Goal: Information Seeking & Learning: Understand process/instructions

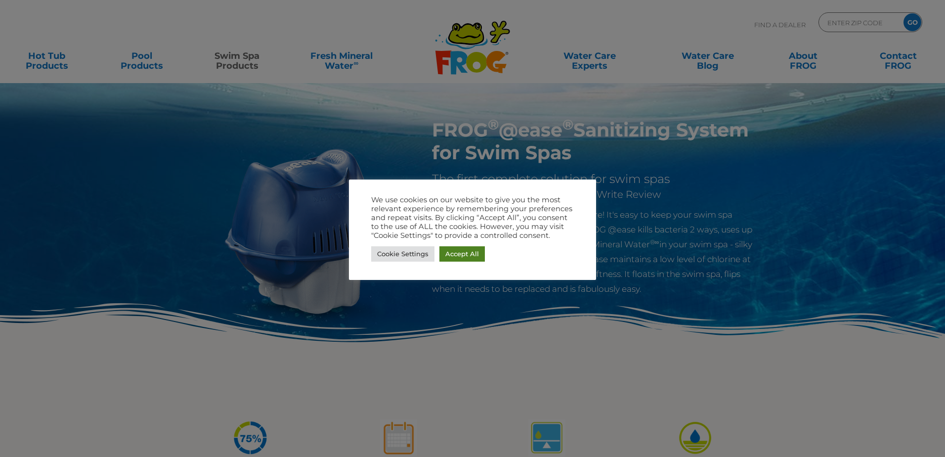
click at [466, 251] on link "Accept All" at bounding box center [462, 253] width 45 height 15
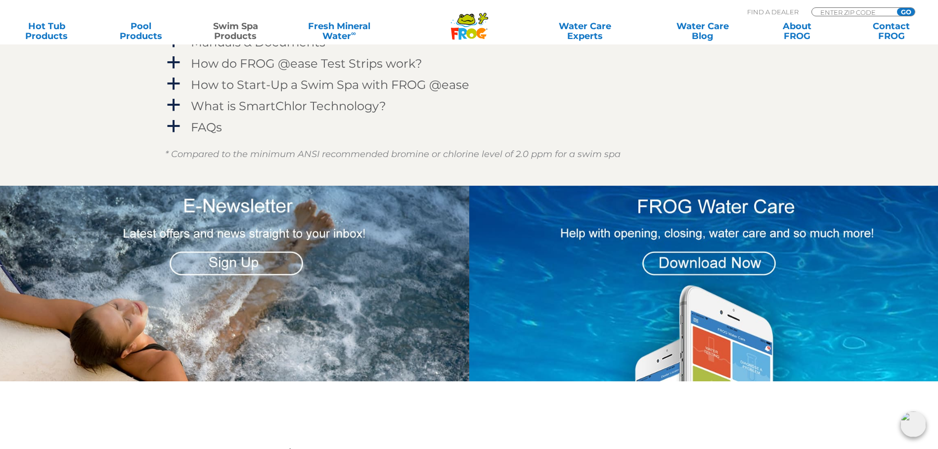
scroll to position [1285, 0]
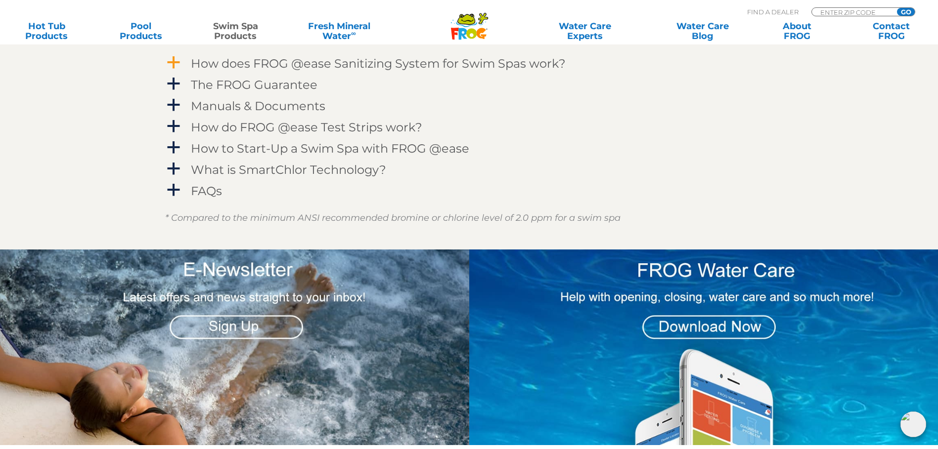
click at [171, 70] on span "a" at bounding box center [173, 62] width 15 height 15
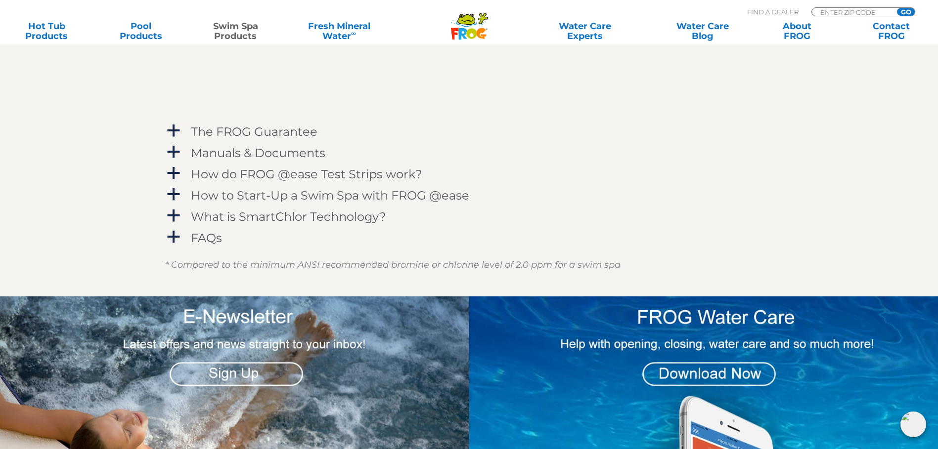
scroll to position [1681, 0]
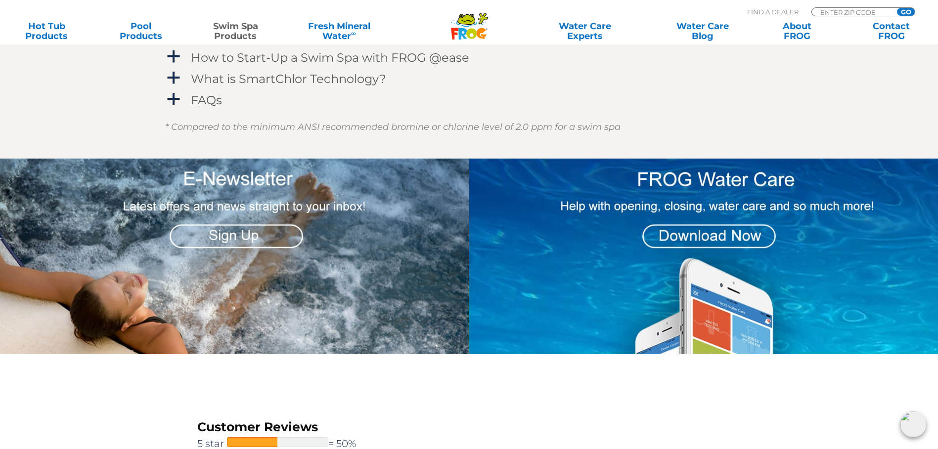
click at [236, 22] on h4 "Manuals & Documents" at bounding box center [258, 14] width 134 height 13
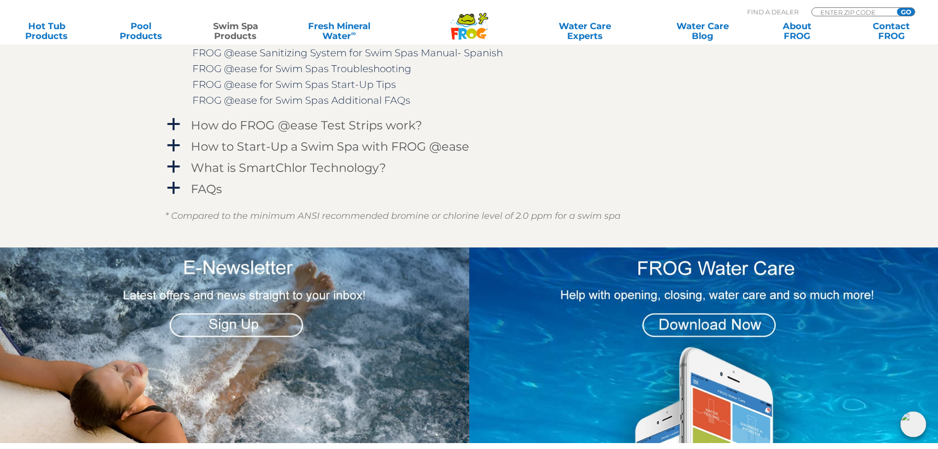
click at [318, 43] on link "FROG @ease Sanitizing System for Swim Spas Manual- English" at bounding box center [346, 37] width 308 height 12
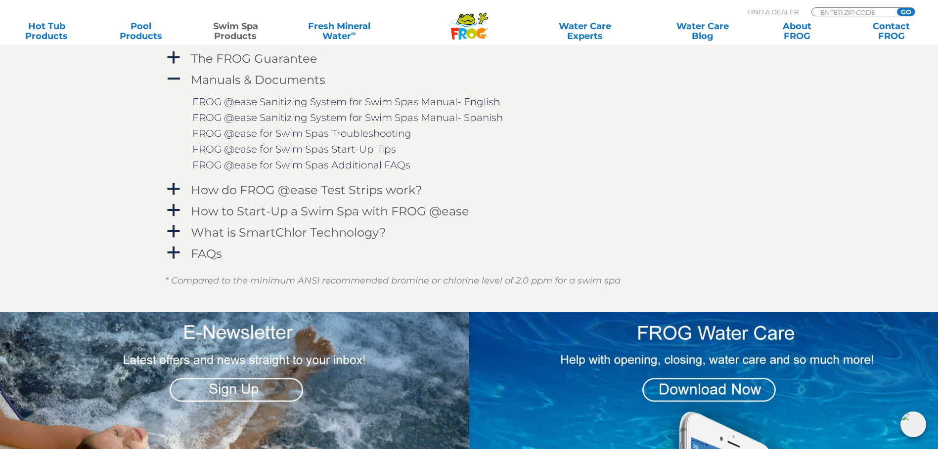
scroll to position [1631, 0]
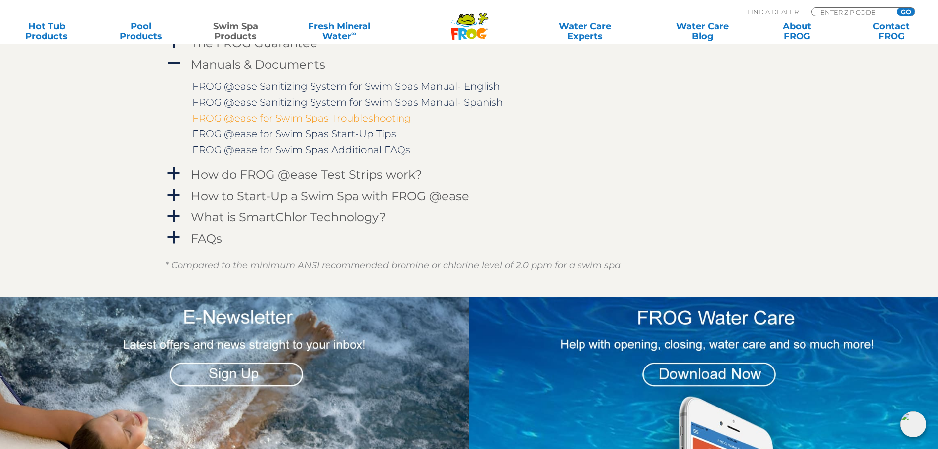
click at [377, 124] on link "FROG @ease for Swim Spas Troubleshooting" at bounding box center [301, 118] width 219 height 12
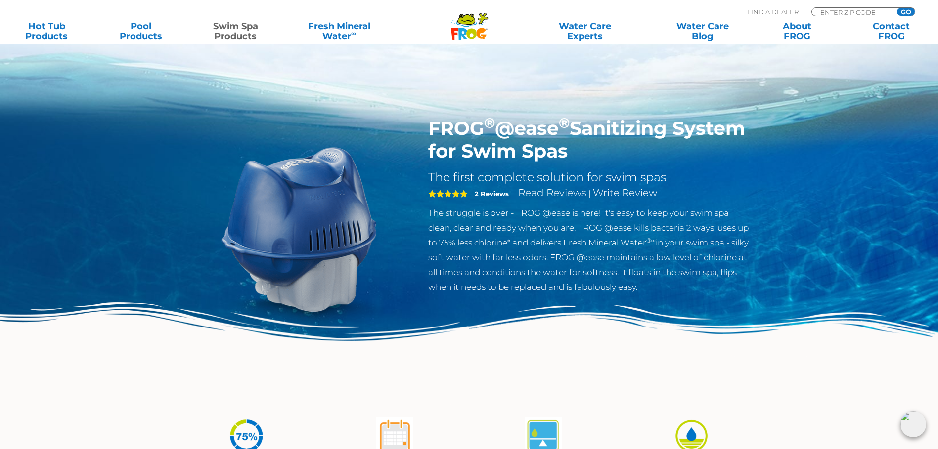
scroll to position [0, 0]
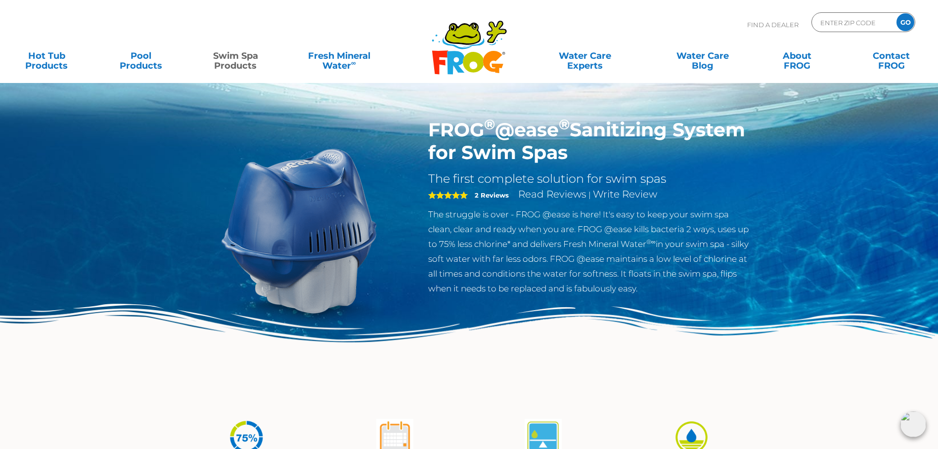
drag, startPoint x: 427, startPoint y: 212, endPoint x: 679, endPoint y: 293, distance: 264.9
click at [679, 293] on div "FROG ® @ease ® Sanitizing System for Swim Spas The first complete solution for …" at bounding box center [590, 210] width 338 height 182
copy p "The struggle is over - FROG @ease is here! It's easy to keep your swim spa clea…"
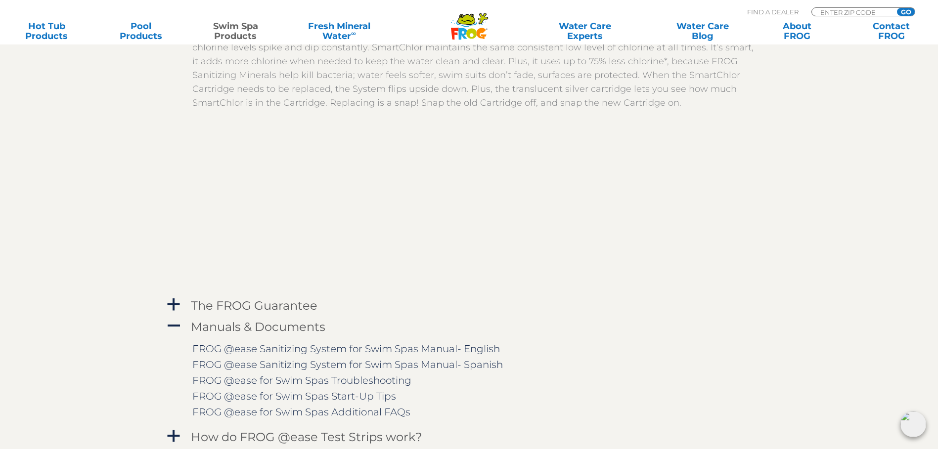
scroll to position [1384, 0]
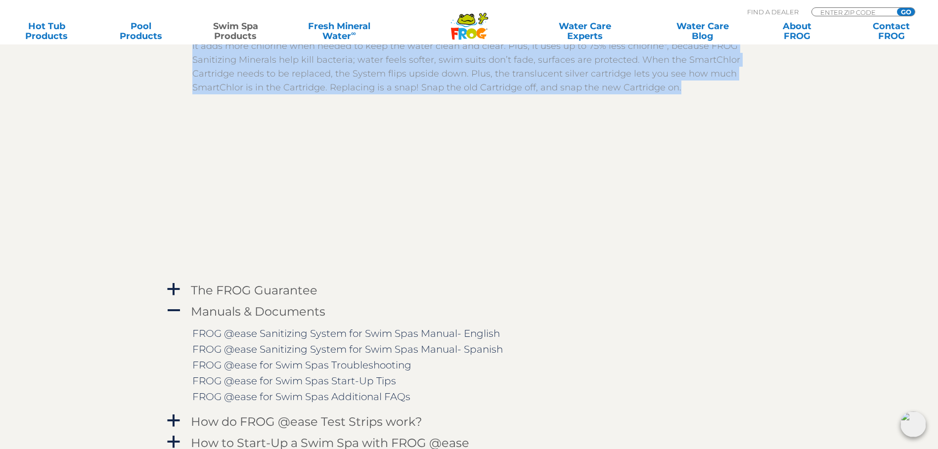
drag, startPoint x: 193, startPoint y: 100, endPoint x: 696, endPoint y: 207, distance: 513.5
click at [696, 113] on div "FROG @ease combines FROG Sanitizing Minerals with SmartChlor Technology to kill…" at bounding box center [476, 46] width 569 height 134
copy div "FROG @ease combines FROG Sanitizing Minerals with SmartChlor Technology to kill…"
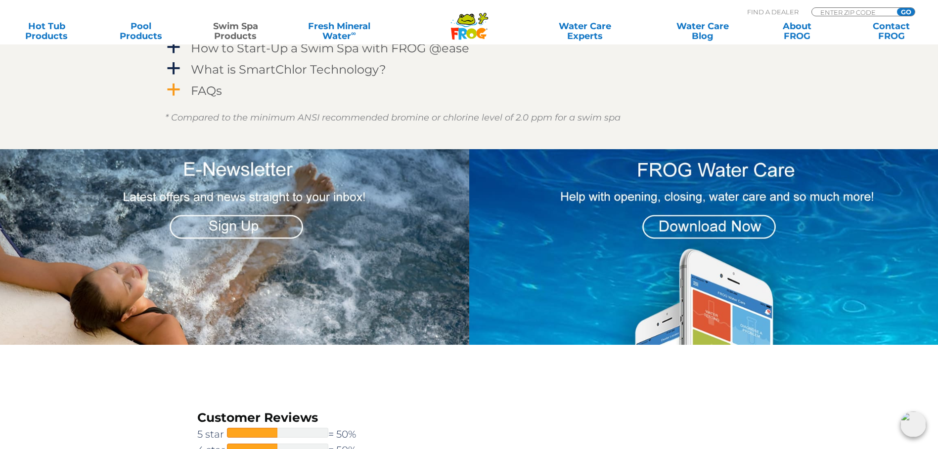
scroll to position [1780, 0]
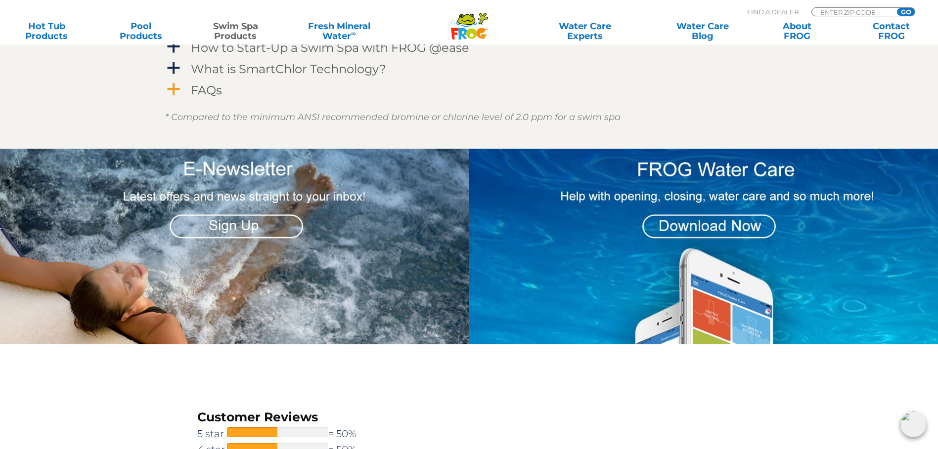
click at [199, 97] on h4 "FAQs" at bounding box center [206, 90] width 31 height 13
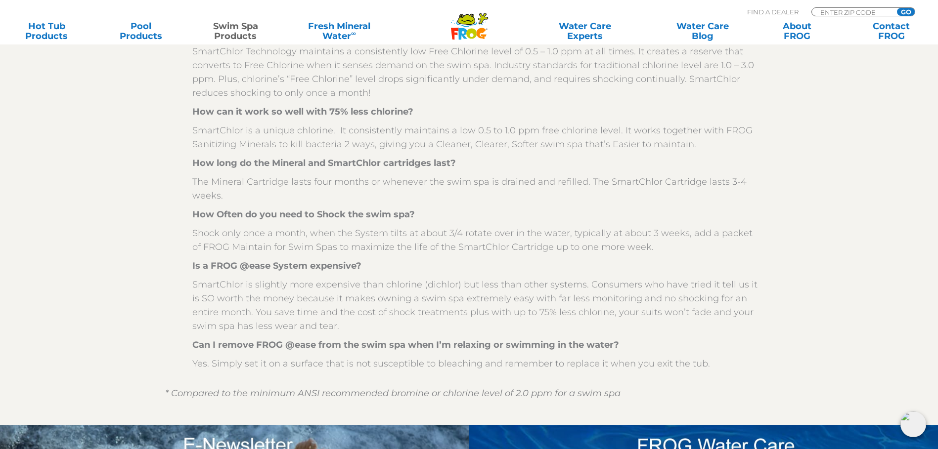
scroll to position [1879, 0]
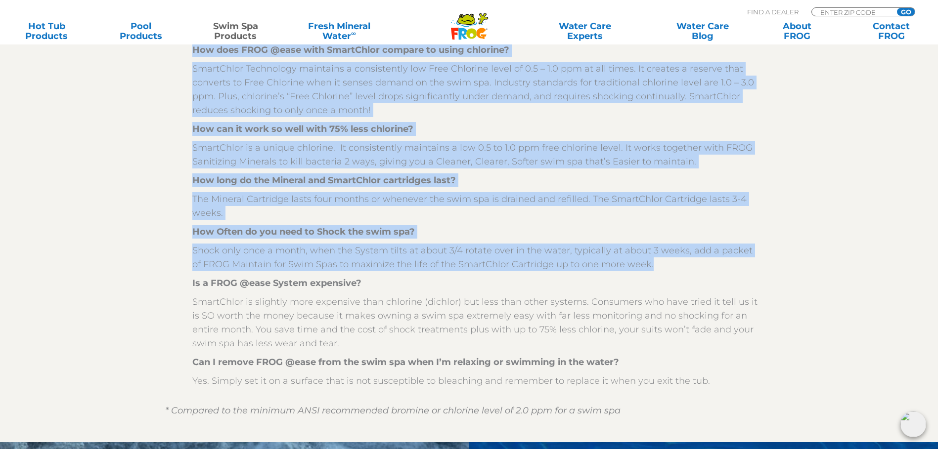
drag, startPoint x: 192, startPoint y: 125, endPoint x: 651, endPoint y: 384, distance: 526.5
click at [651, 384] on div "What size swim spa will FROG @ease work in? Swim Spas up to 3,000 gallons are p…" at bounding box center [476, 196] width 569 height 383
copy div "What size swim spa will FROG @ease work in? Swim Spas up to 3,000 gallons are p…"
click at [557, 117] on p "SmartChlor Technology maintains a consistently low Free Chlorine level of 0.5 –…" at bounding box center [476, 89] width 569 height 55
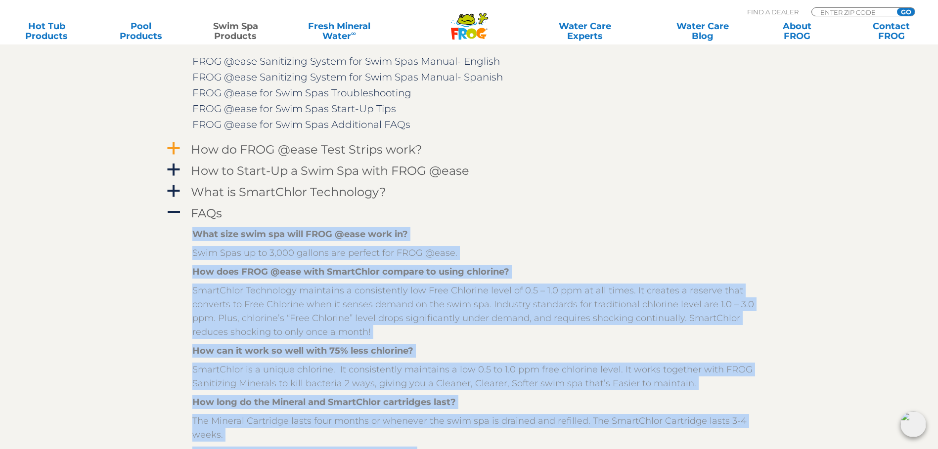
scroll to position [1681, 0]
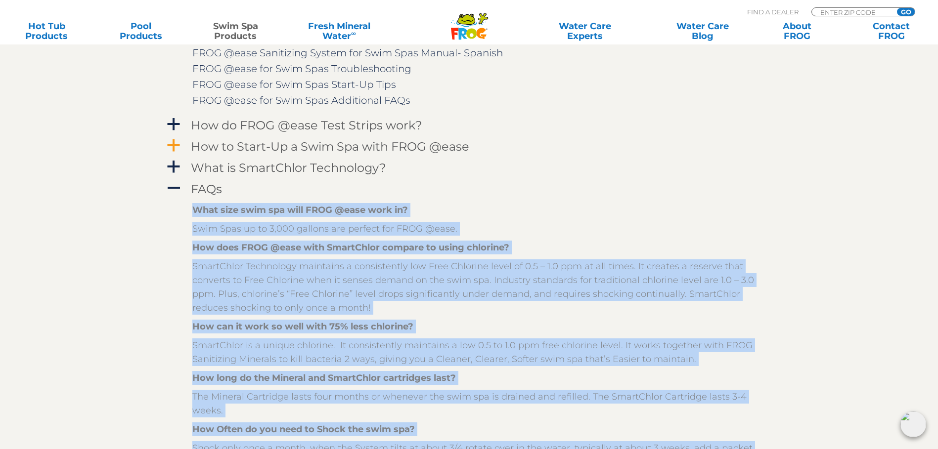
click at [289, 153] on h4 "How to Start-Up a Swim Spa with FROG @ease" at bounding box center [330, 146] width 278 height 13
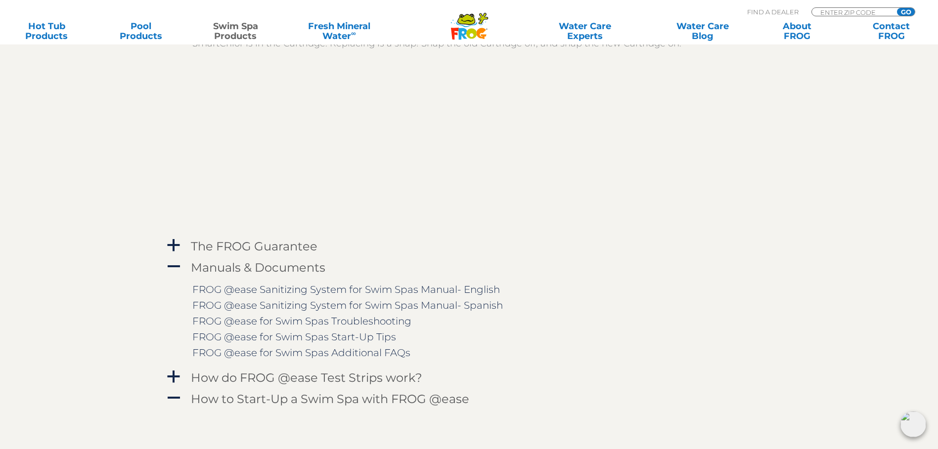
scroll to position [1483, 0]
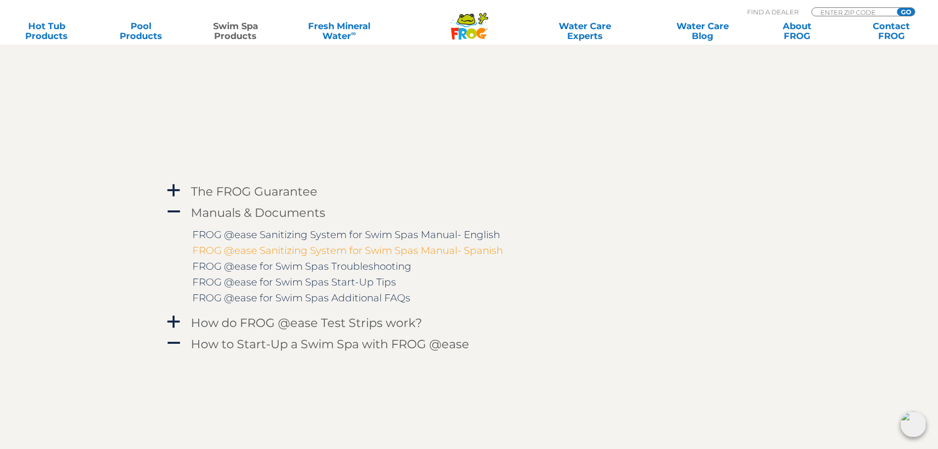
click at [309, 257] on link "FROG @ease Sanitizing System for Swim Spas Manual- Spanish" at bounding box center [347, 251] width 310 height 12
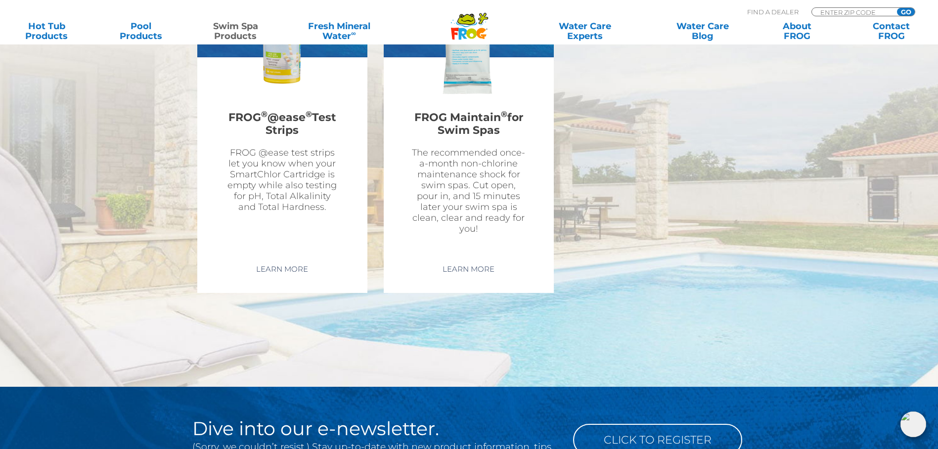
scroll to position [3659, 0]
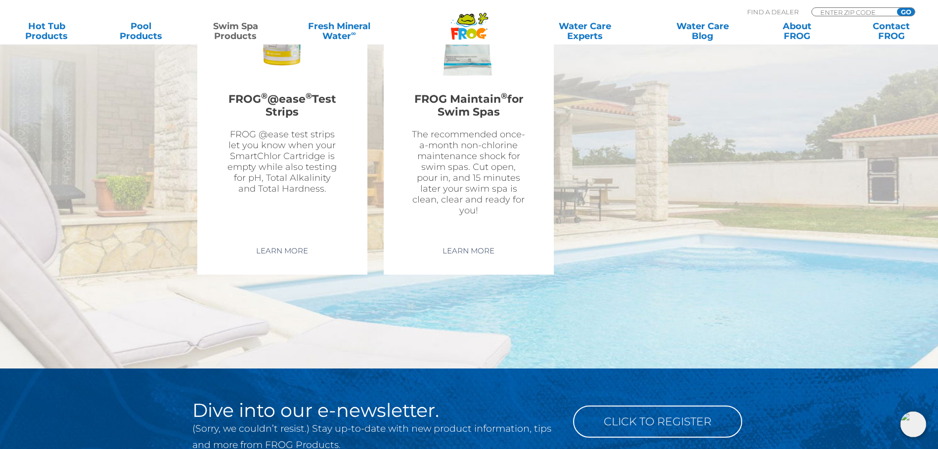
click at [480, 78] on img at bounding box center [468, 20] width 115 height 115
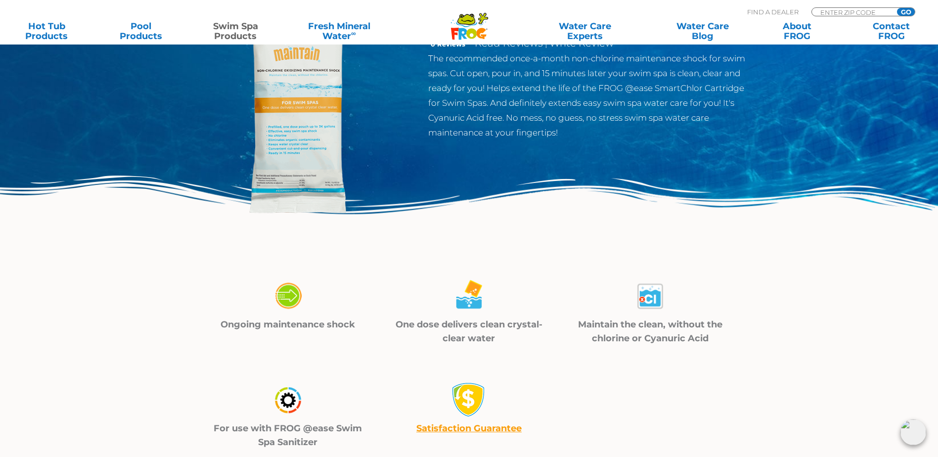
scroll to position [297, 0]
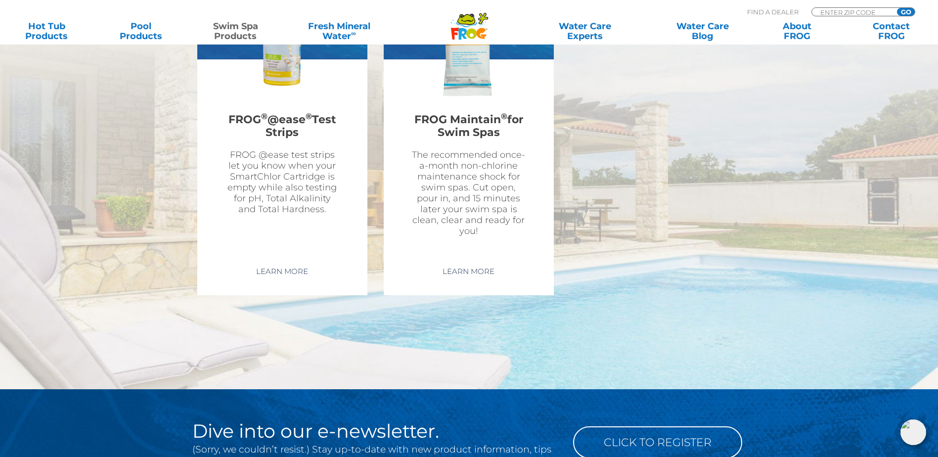
scroll to position [2655, 0]
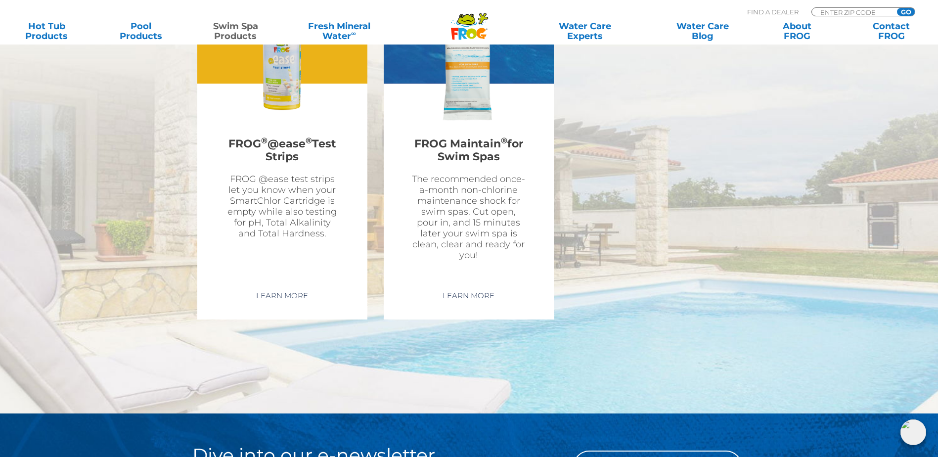
click at [286, 122] on img at bounding box center [282, 64] width 115 height 115
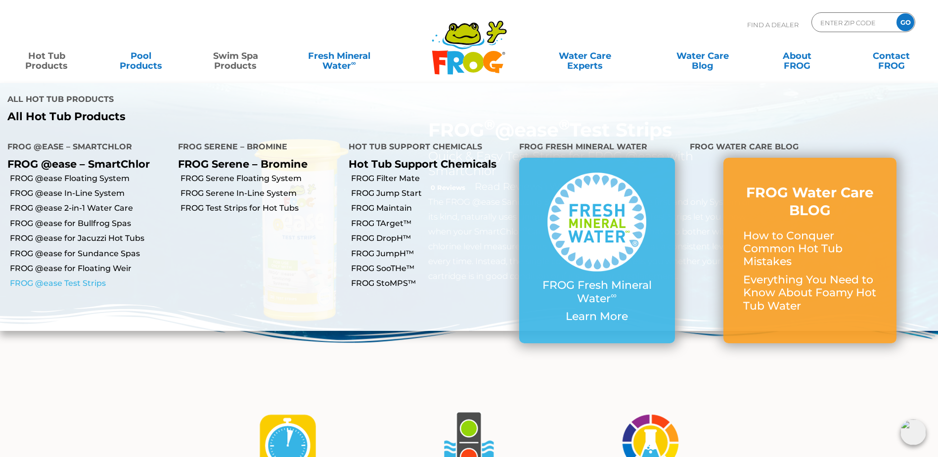
click at [82, 278] on link "FROG @ease Test Strips" at bounding box center [90, 283] width 161 height 11
